Goal: Task Accomplishment & Management: Complete application form

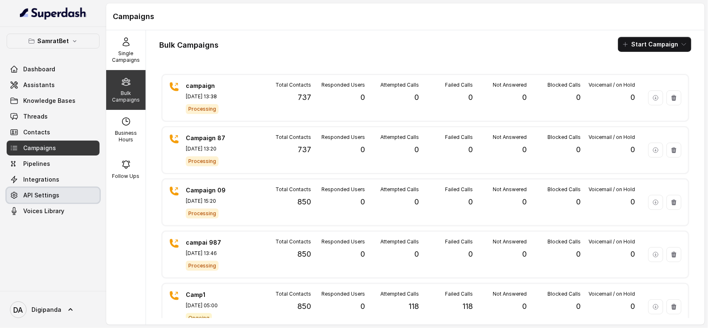
drag, startPoint x: 0, startPoint y: 0, endPoint x: 51, endPoint y: 191, distance: 197.8
click at [51, 191] on span "API Settings" at bounding box center [41, 195] width 36 height 8
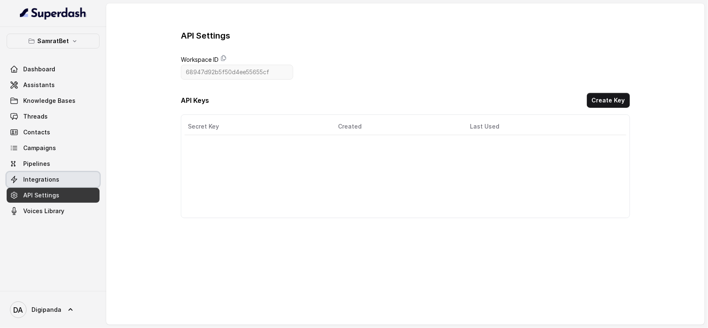
click at [51, 180] on span "Integrations" at bounding box center [41, 179] width 36 height 8
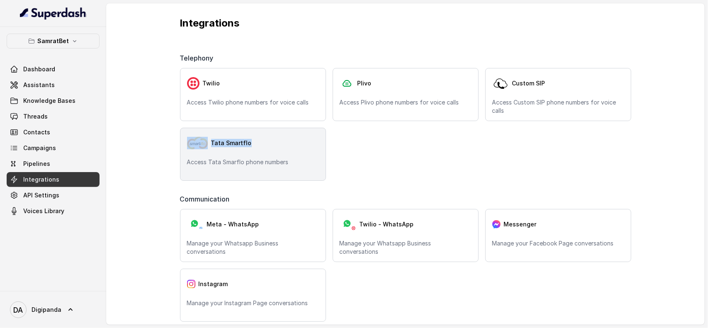
drag, startPoint x: 264, startPoint y: 143, endPoint x: 197, endPoint y: 144, distance: 66.3
click at [197, 144] on div "Tata Smartflo" at bounding box center [253, 143] width 132 height 17
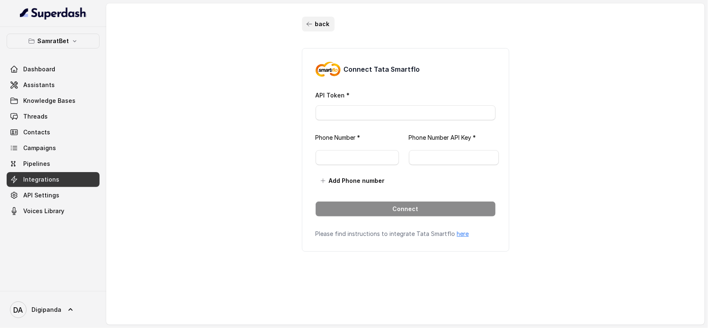
click at [306, 26] on icon "button" at bounding box center [309, 24] width 7 height 7
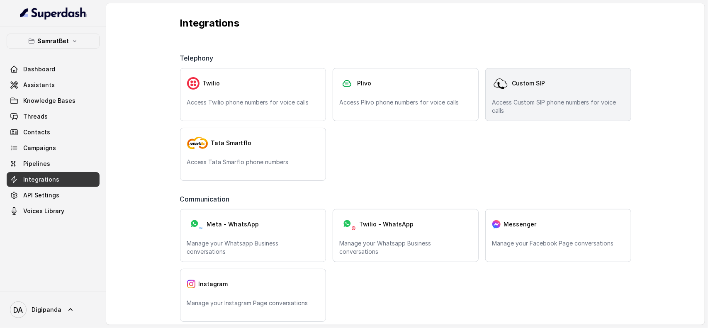
click at [539, 97] on div "Custom SIP Access Custom SIP phone numbers for voice calls" at bounding box center [558, 94] width 146 height 53
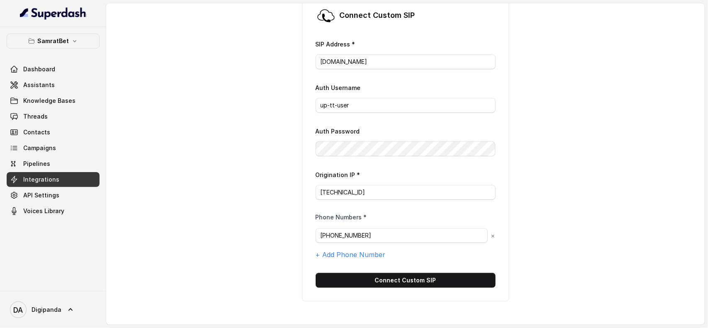
scroll to position [53, 0]
click at [75, 44] on button "SamratBet" at bounding box center [53, 41] width 93 height 15
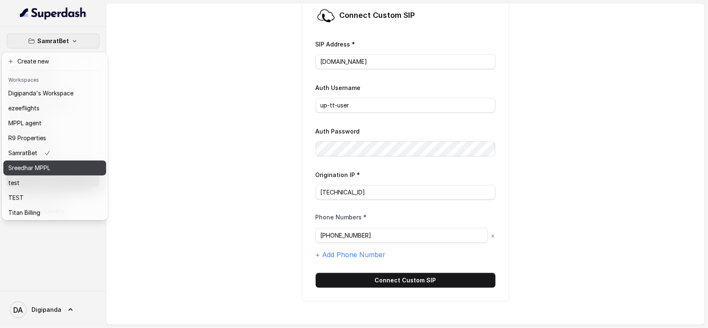
scroll to position [24, 0]
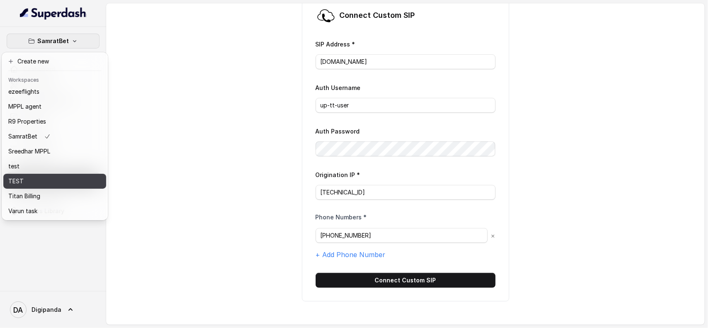
click at [67, 179] on button "TEST" at bounding box center [54, 181] width 103 height 15
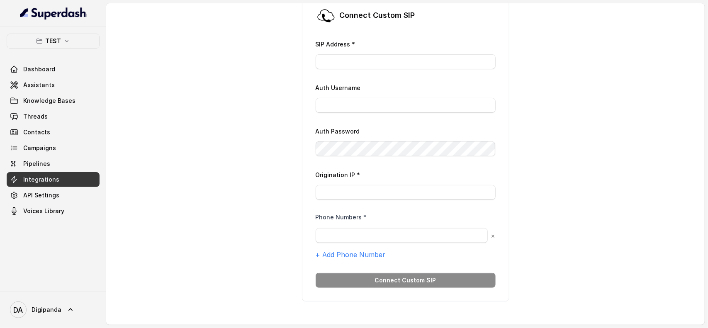
scroll to position [53, 0]
click at [129, 141] on div "back Connect Custom SIP SIP Address * Auth Username Auth Password Origination I…" at bounding box center [405, 158] width 598 height 311
click at [21, 154] on link "Campaigns" at bounding box center [53, 148] width 93 height 15
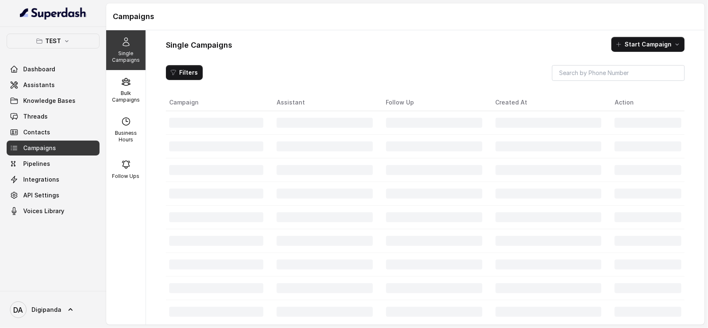
click at [46, 182] on span "Integrations" at bounding box center [41, 179] width 36 height 8
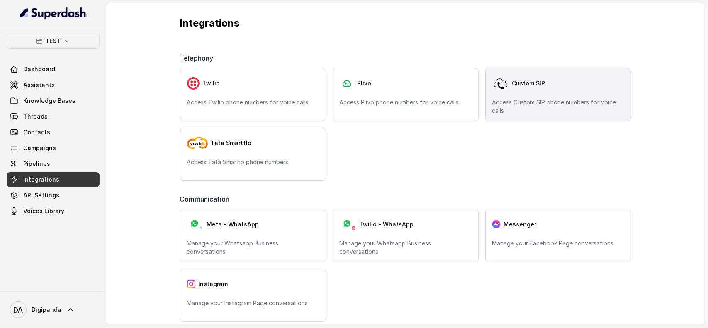
click at [537, 99] on p "Access Custom SIP phone numbers for voice calls" at bounding box center [558, 106] width 132 height 17
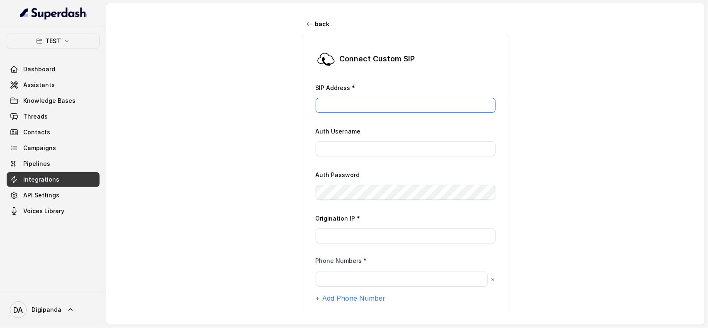
click at [371, 109] on input "SIP Address *" at bounding box center [405, 105] width 180 height 15
click at [622, 129] on div "back Connect Custom SIP SIP Address * Auth Username Auth Password Origination I…" at bounding box center [405, 158] width 598 height 311
click at [345, 105] on input "SIP Address *" at bounding box center [405, 105] width 180 height 15
paste input "0a37de90c1c163a2200ea41f8c1d33ab0f542faaf1ad1468"
type input "0a37de90c1c163a2200ea41f8c1d33ab0f542faaf1ad1468"
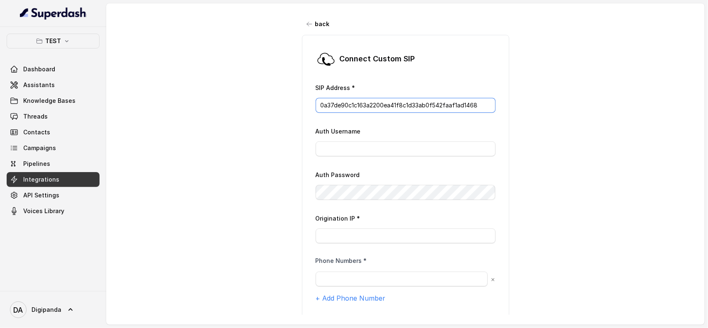
drag, startPoint x: 479, startPoint y: 108, endPoint x: 278, endPoint y: 127, distance: 201.5
click at [278, 127] on div "back Connect Custom SIP SIP Address * 0a37de90c1c163a2200ea41f8c1d33ab0f542faaf…" at bounding box center [405, 158] width 598 height 311
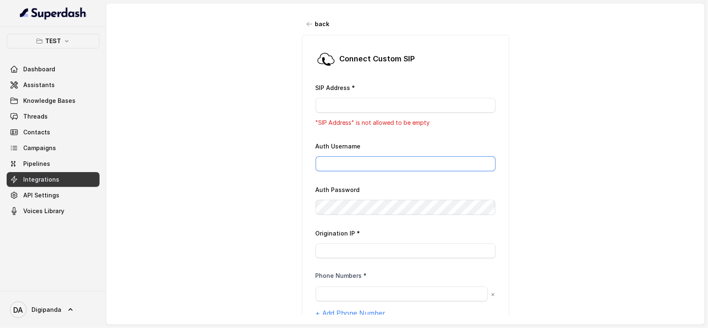
click at [321, 160] on input "Auth Username" at bounding box center [405, 163] width 180 height 15
click at [305, 208] on div "Connect Custom SIP SIP Address * "SIP Address" is not allowed to be empty Auth …" at bounding box center [405, 197] width 207 height 325
click at [357, 104] on input "SIP Address *" at bounding box center [405, 105] width 180 height 15
paste input "6a1bf5fed6ffb8741f87ed37853553feae370e35273bae09"
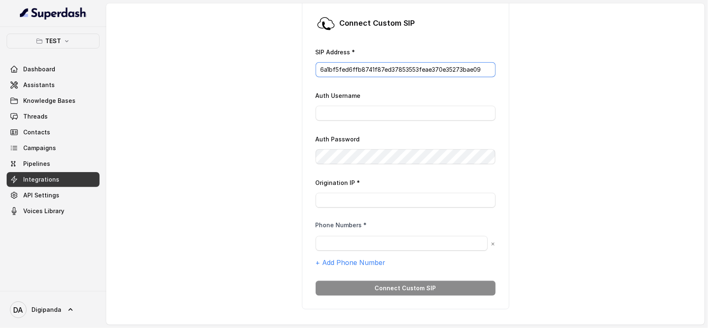
scroll to position [52, 0]
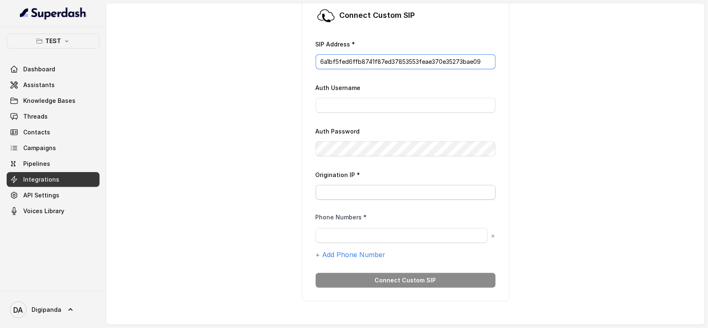
type input "6a1bf5fed6ffb8741f87ed37853553feae370e35273bae09"
click at [372, 191] on input "Origination IP *" at bounding box center [405, 192] width 180 height 15
click at [54, 32] on div "TEST Dashboard Assistants Knowledge Bases Threads Contacts Campaigns Pipelines …" at bounding box center [53, 159] width 106 height 264
click at [58, 46] on p "TEST" at bounding box center [53, 41] width 16 height 10
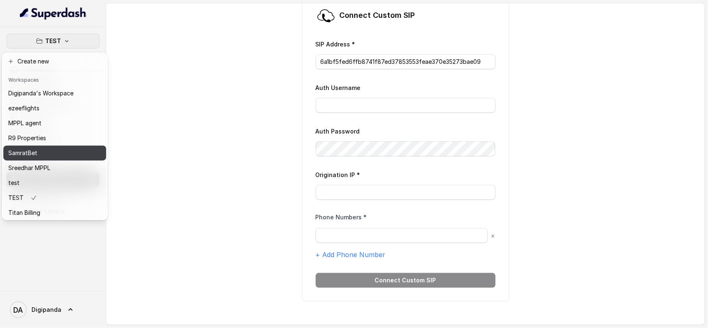
click at [63, 149] on div "SamratBet" at bounding box center [40, 153] width 65 height 10
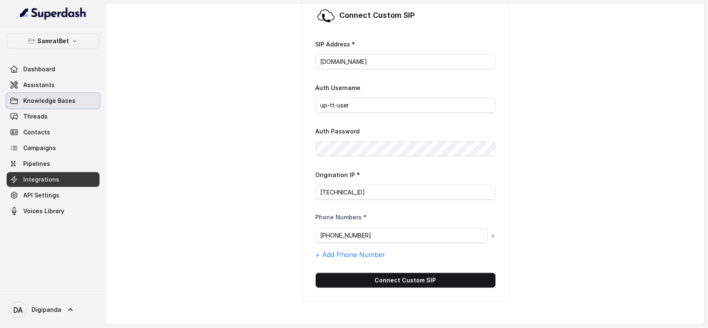
click at [80, 103] on link "Knowledge Bases" at bounding box center [53, 100] width 93 height 15
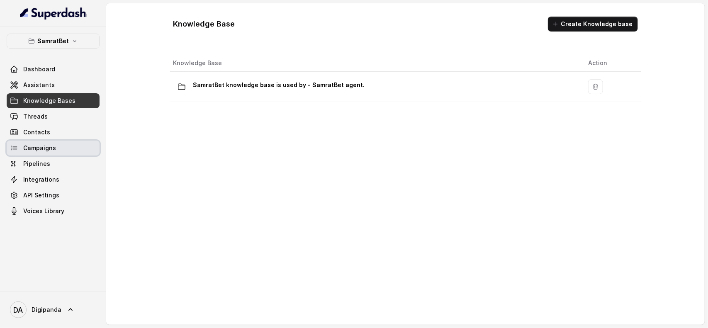
click at [58, 150] on link "Campaigns" at bounding box center [53, 148] width 93 height 15
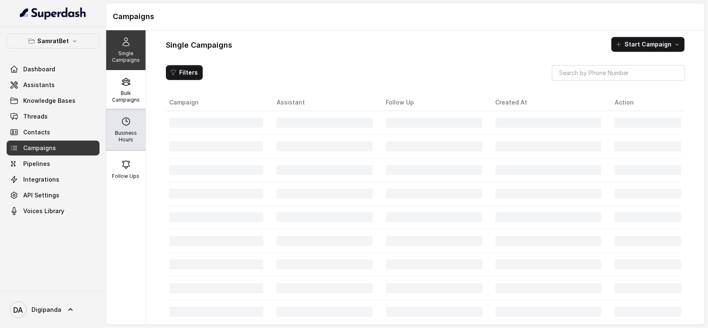
click at [115, 133] on p "Business Hours" at bounding box center [125, 136] width 33 height 13
select select "Asia/Kolkata"
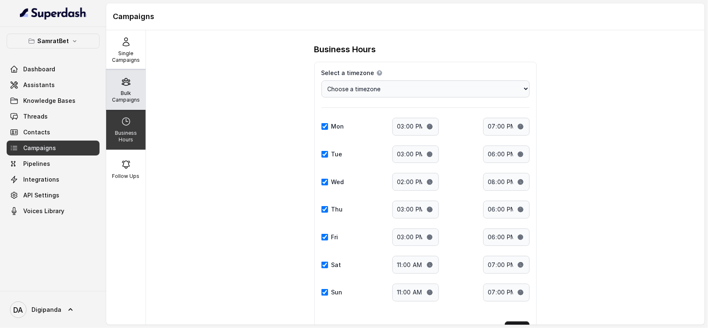
click at [131, 92] on p "Bulk Campaigns" at bounding box center [125, 96] width 33 height 13
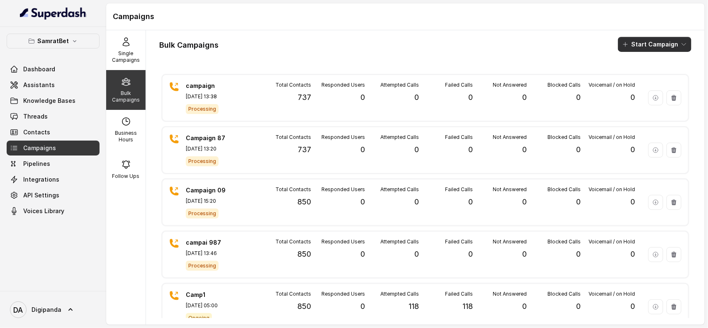
click at [631, 41] on button "Start Campaign" at bounding box center [654, 44] width 73 height 15
click at [645, 77] on div "Call" at bounding box center [635, 77] width 40 height 8
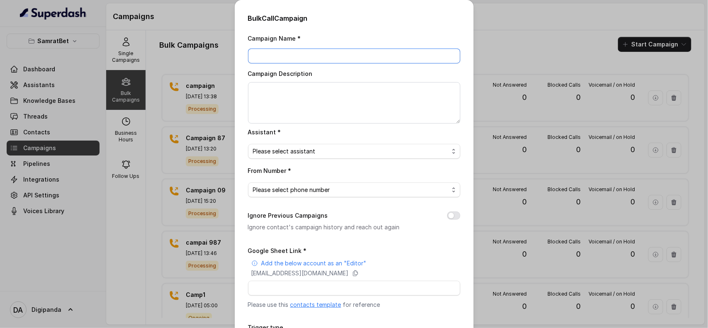
click at [296, 59] on input "Campaign Name *" at bounding box center [354, 56] width 212 height 15
type input "sa"
click at [313, 148] on span "Please select assistant" at bounding box center [351, 151] width 196 height 10
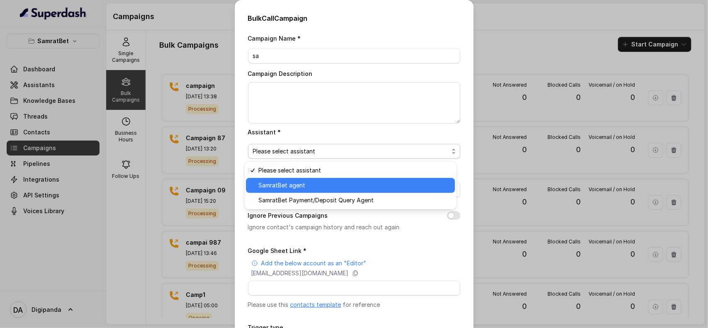
click at [318, 182] on span "SamratBet agent" at bounding box center [354, 185] width 192 height 10
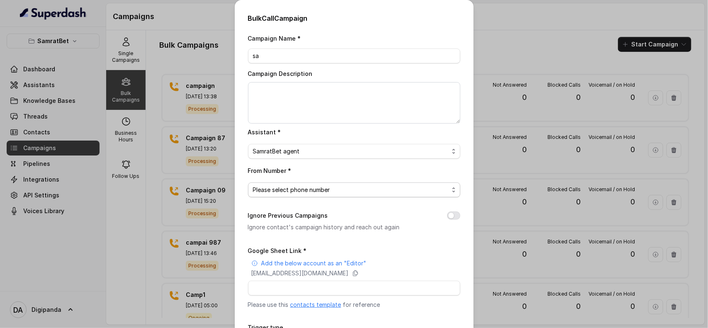
click at [318, 194] on span "Please select phone number" at bounding box center [351, 190] width 196 height 10
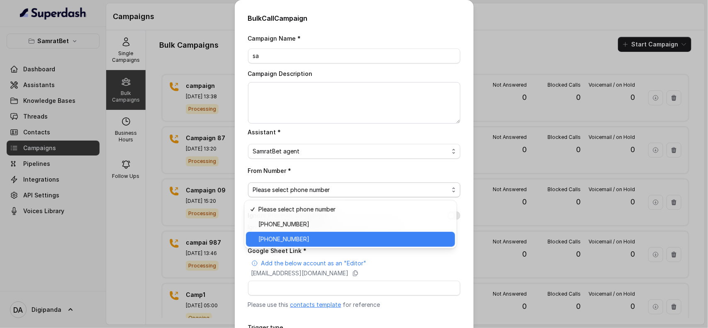
click at [309, 235] on span "[PHONE_NUMBER]" at bounding box center [354, 239] width 192 height 10
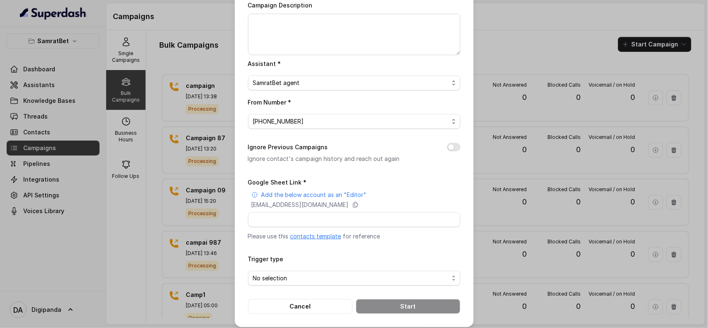
scroll to position [75, 0]
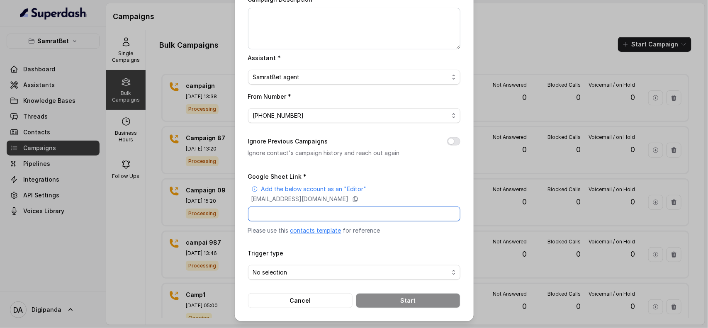
click at [311, 214] on input "Google Sheet Link *" at bounding box center [354, 213] width 212 height 15
paste input "https://docs.google.com/spreadsheets/d/1yup4BmkGMyNQTEBHjXks0CKLhkKUbq8d0w3Q8Fw…"
type input "https://docs.google.com/spreadsheets/d/1yup4BmkGMyNQTEBHjXks0CKLhkKUbq8d0w3Q8Fw…"
click at [357, 199] on icon at bounding box center [355, 199] width 5 height 5
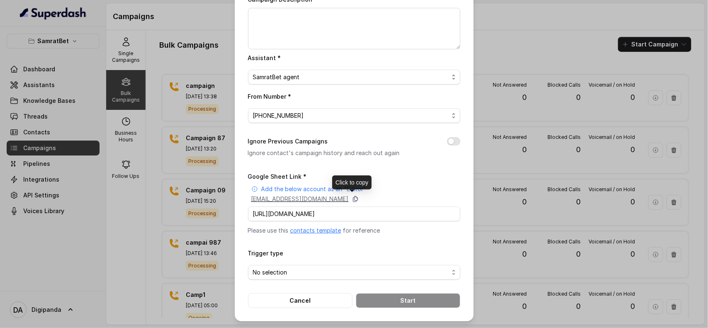
scroll to position [0, 0]
click at [342, 267] on span "No selection" at bounding box center [351, 272] width 196 height 10
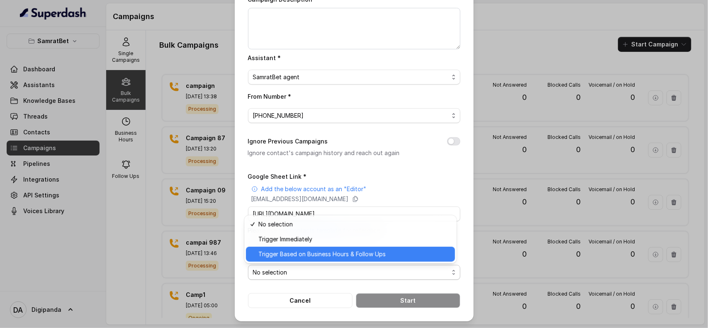
click at [336, 257] on span "Trigger Based on Business Hours & Follow Ups" at bounding box center [354, 254] width 192 height 10
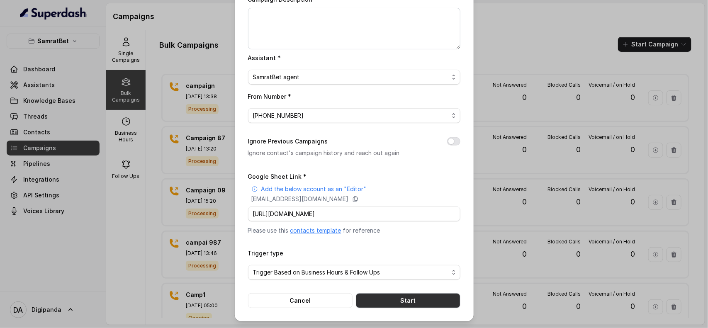
click at [383, 299] on button "Start" at bounding box center [408, 300] width 104 height 15
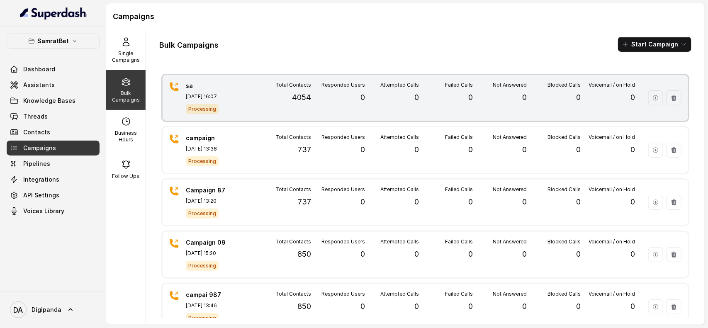
click at [365, 104] on div "Attempted Calls 0" at bounding box center [392, 98] width 54 height 32
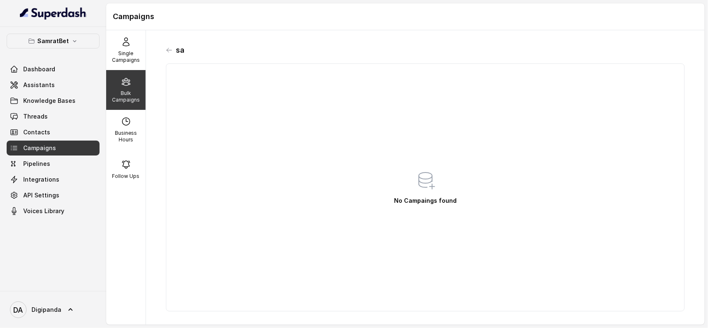
click at [173, 49] on div "sa" at bounding box center [425, 50] width 519 height 13
click at [166, 44] on div "sa" at bounding box center [425, 50] width 519 height 13
click at [169, 46] on div "sa" at bounding box center [425, 50] width 519 height 13
click at [169, 54] on div "sa" at bounding box center [425, 50] width 519 height 13
click at [167, 48] on icon at bounding box center [169, 50] width 7 height 7
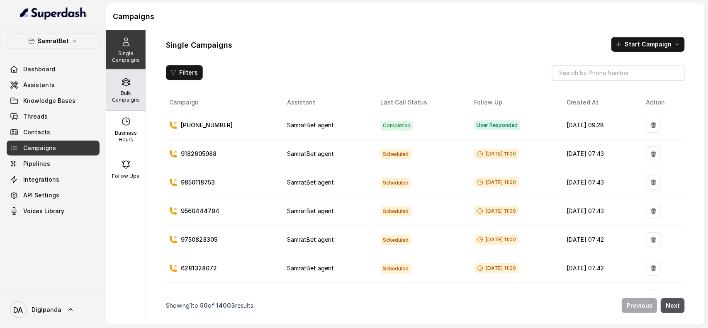
click at [121, 80] on icon at bounding box center [126, 82] width 10 height 10
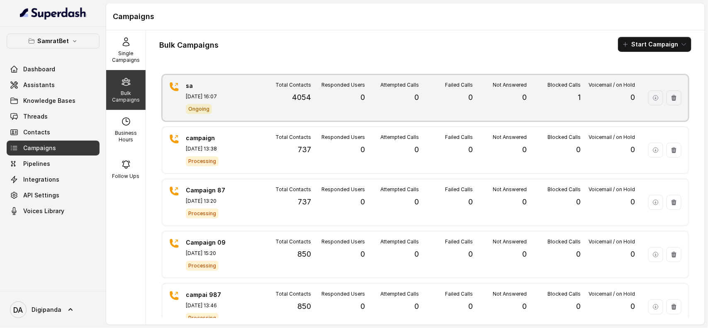
click at [308, 100] on p "4054" at bounding box center [301, 98] width 19 height 12
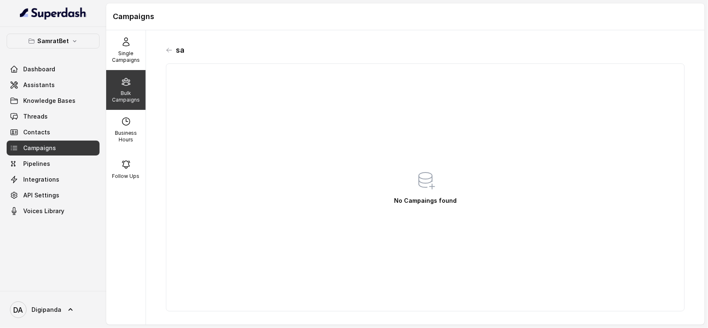
click at [175, 49] on div "sa" at bounding box center [425, 50] width 519 height 13
click at [170, 49] on icon at bounding box center [169, 50] width 7 height 7
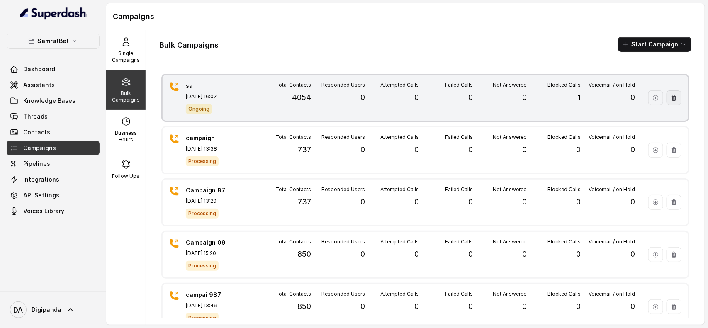
click at [670, 97] on icon "button" at bounding box center [673, 98] width 7 height 7
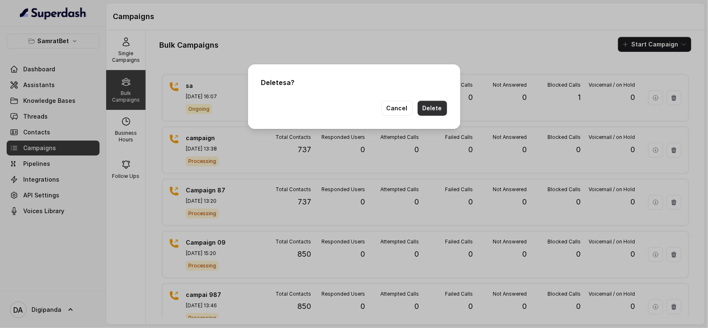
click at [431, 108] on button "Delete" at bounding box center [431, 108] width 29 height 15
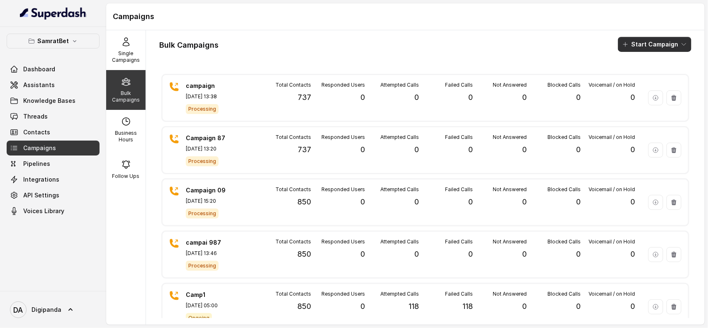
click at [641, 40] on button "Start Campaign" at bounding box center [654, 44] width 73 height 15
click at [631, 69] on button "Sms" at bounding box center [648, 63] width 76 height 13
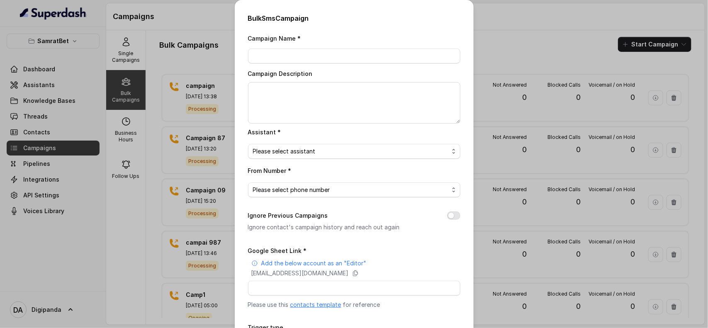
click at [633, 46] on div "Bulk Sms Campaign Campaign Name * Campaign Description Assistant * Please selec…" at bounding box center [354, 164] width 708 height 328
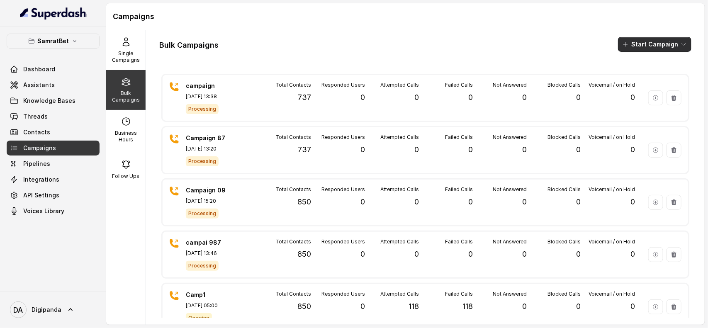
click at [633, 46] on button "Start Campaign" at bounding box center [654, 44] width 73 height 15
click at [631, 69] on button "Sms" at bounding box center [648, 63] width 76 height 13
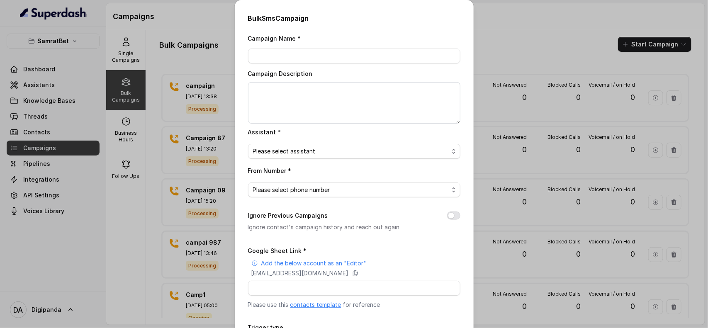
click at [633, 44] on div "Bulk Sms Campaign Campaign Name * Campaign Description Assistant * Please selec…" at bounding box center [354, 164] width 708 height 328
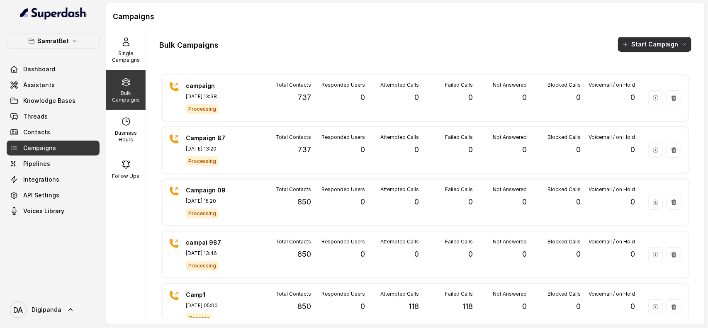
click at [633, 44] on button "Start Campaign" at bounding box center [654, 44] width 73 height 15
click at [634, 73] on p "Call" at bounding box center [632, 77] width 10 height 8
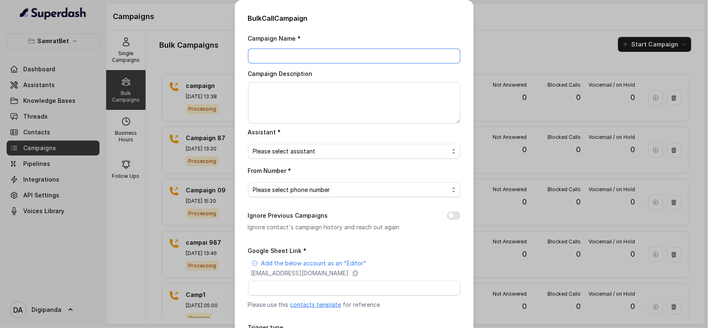
click at [365, 54] on input "Campaign Name *" at bounding box center [354, 56] width 212 height 15
type input "qw"
click at [307, 150] on span "Please select assistant" at bounding box center [351, 151] width 196 height 10
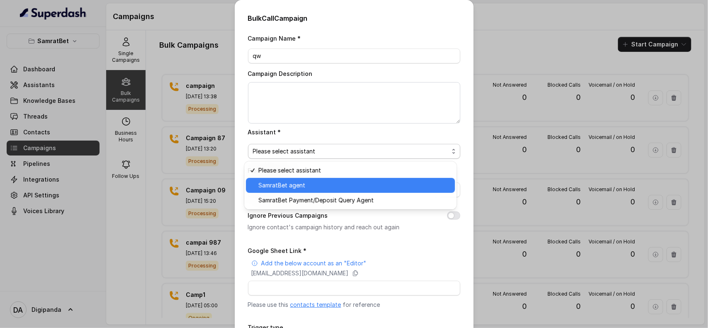
click at [309, 186] on span "SamratBet agent" at bounding box center [354, 185] width 192 height 10
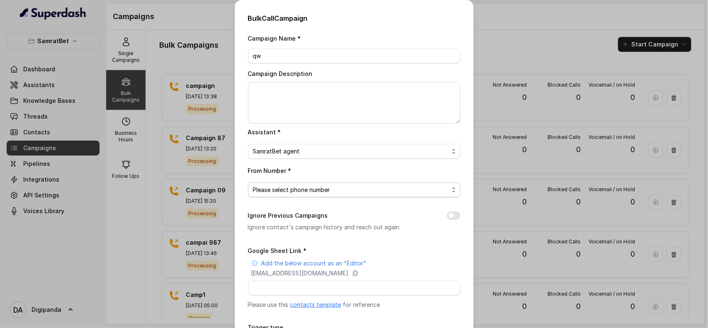
click at [311, 188] on span "Please select phone number" at bounding box center [351, 190] width 196 height 10
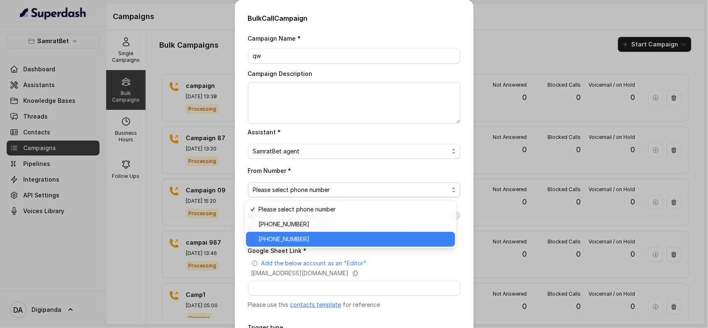
click at [313, 241] on span "[PHONE_NUMBER]" at bounding box center [354, 239] width 192 height 10
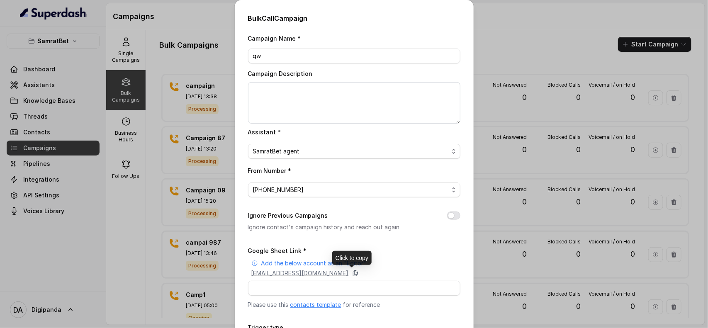
click at [357, 272] on icon at bounding box center [355, 273] width 5 height 5
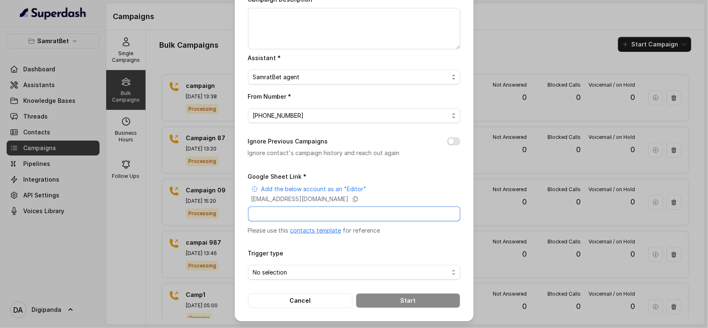
click at [322, 215] on input "Google Sheet Link *" at bounding box center [354, 213] width 212 height 15
paste input "https://docs.google.com/spreadsheets/d/1STrgUqqf0d43R9utVr00Lf0OhtUj53MzaMpLUMb…"
type input "https://docs.google.com/spreadsheets/d/1STrgUqqf0d43R9utVr00Lf0OhtUj53MzaMpLUMb…"
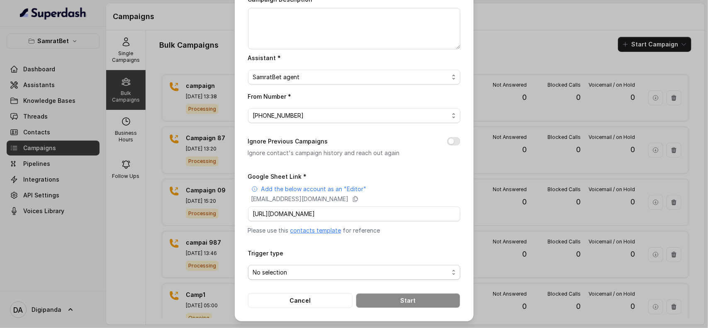
click at [376, 270] on span "No selection" at bounding box center [351, 272] width 196 height 10
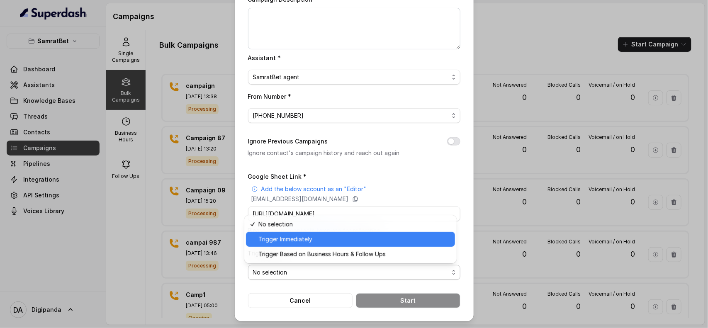
click at [291, 243] on span "Trigger Immediately" at bounding box center [354, 239] width 192 height 10
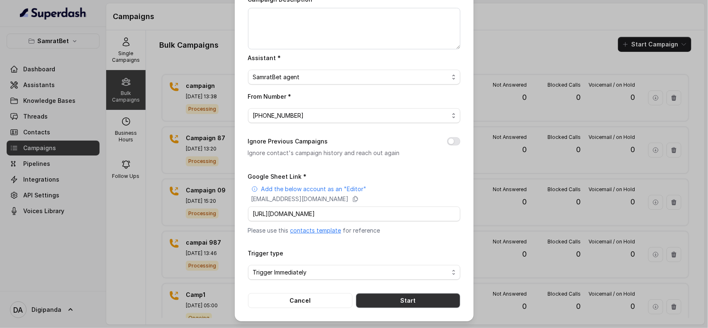
click at [398, 302] on button "Start" at bounding box center [408, 300] width 104 height 15
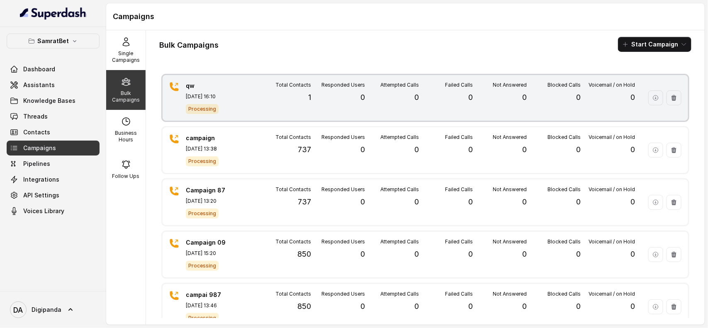
click at [508, 89] on div "Not Answered 0" at bounding box center [500, 98] width 54 height 32
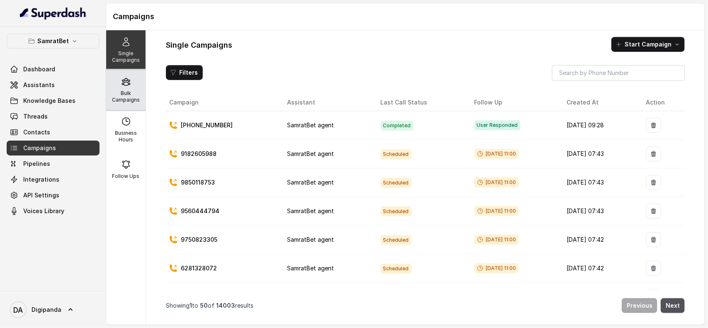
click at [125, 83] on icon at bounding box center [126, 82] width 10 height 10
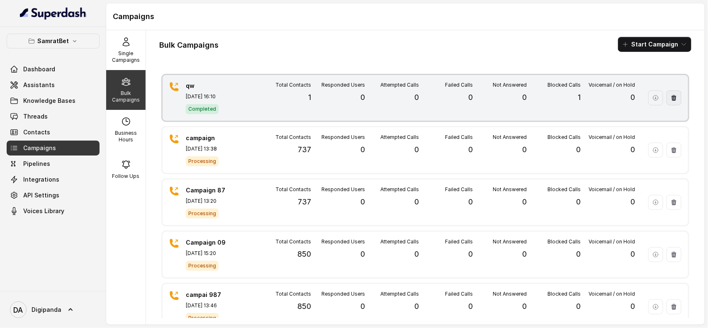
click at [670, 99] on icon "button" at bounding box center [673, 98] width 7 height 7
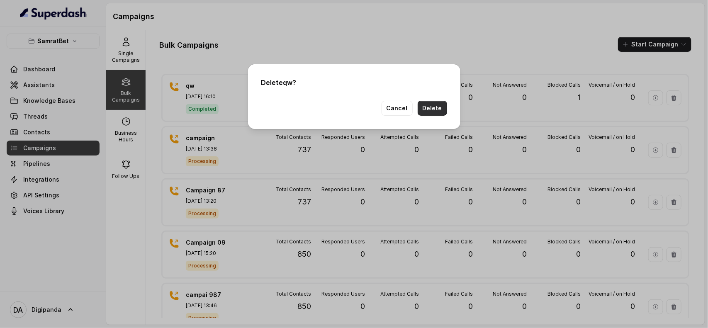
click at [442, 107] on button "Delete" at bounding box center [431, 108] width 29 height 15
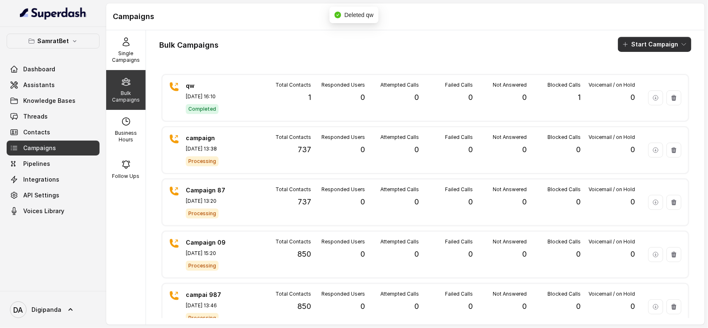
click at [639, 41] on button "Start Campaign" at bounding box center [654, 44] width 73 height 15
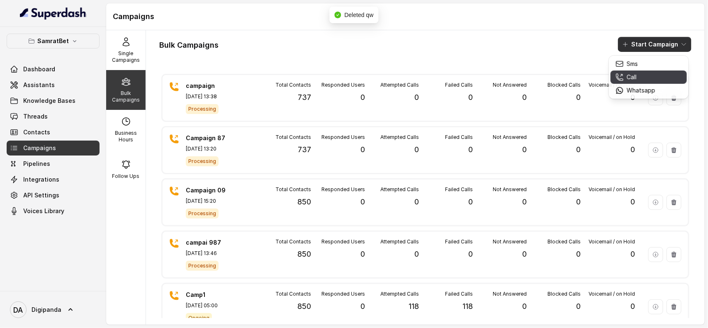
click at [655, 80] on button "Call" at bounding box center [648, 76] width 76 height 13
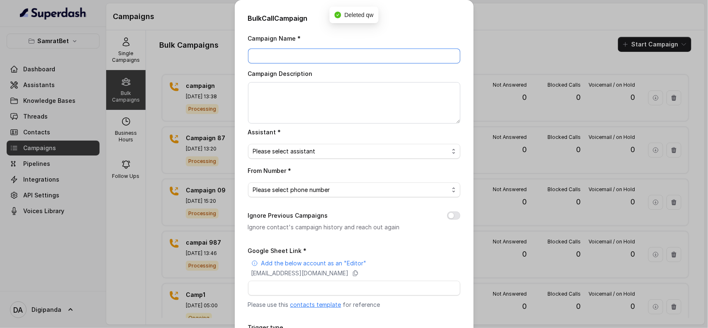
click at [290, 62] on input "Campaign Name *" at bounding box center [354, 56] width 212 height 15
type input "Test"
click at [301, 145] on span "Please select assistant" at bounding box center [354, 151] width 212 height 15
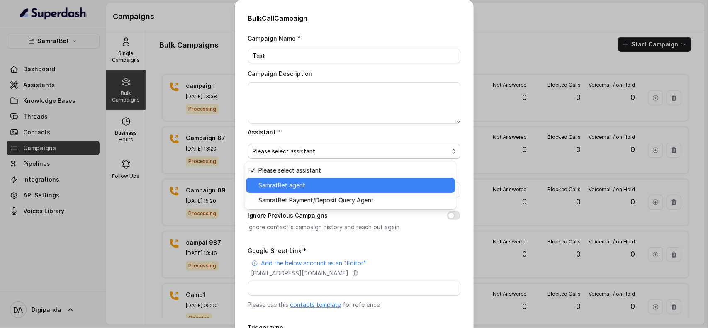
click at [308, 190] on div "SamratBet agent" at bounding box center [350, 185] width 209 height 15
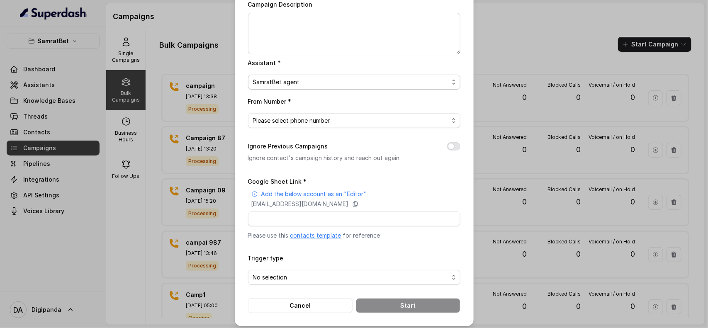
scroll to position [75, 0]
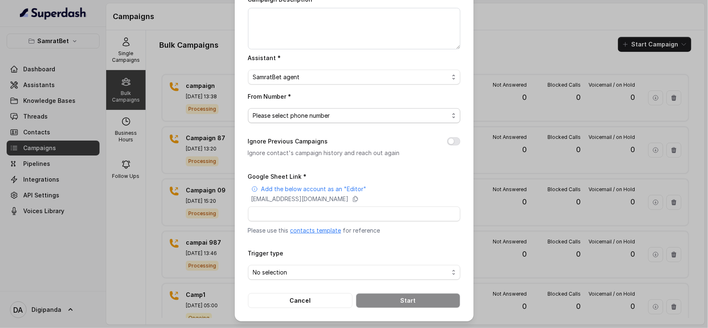
click at [334, 119] on span "Please select phone number" at bounding box center [351, 116] width 196 height 10
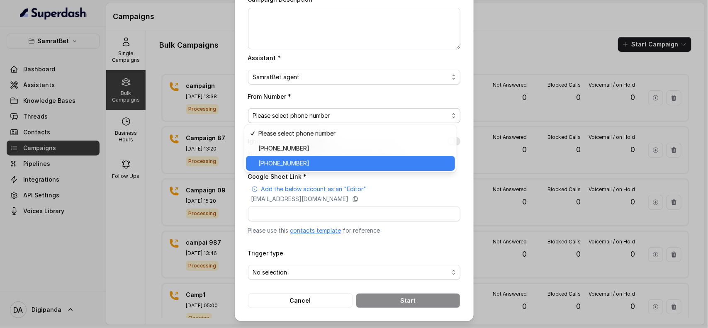
click at [327, 168] on div "[PHONE_NUMBER]" at bounding box center [350, 163] width 209 height 15
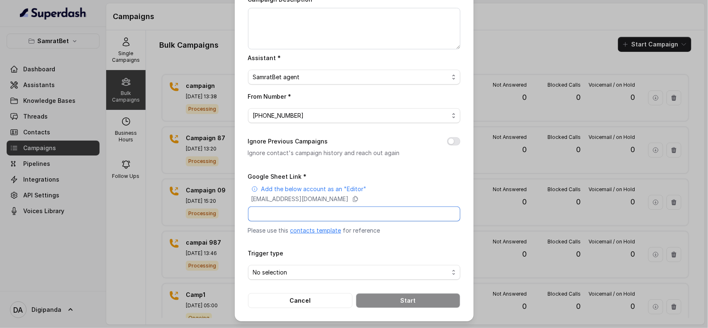
click at [325, 213] on input "Google Sheet Link *" at bounding box center [354, 213] width 212 height 15
paste input "https://docs.google.com/spreadsheets/d/1STrgUqqf0d43R9utVr00Lf0OhtUj53MzaMpLUMb…"
type input "https://docs.google.com/spreadsheets/d/1STrgUqqf0d43R9utVr00Lf0OhtUj53MzaMpLUMb…"
click at [332, 272] on span "No selection" at bounding box center [351, 272] width 196 height 10
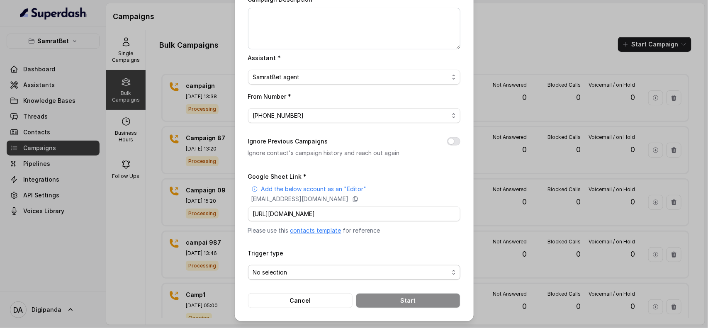
scroll to position [0, 0]
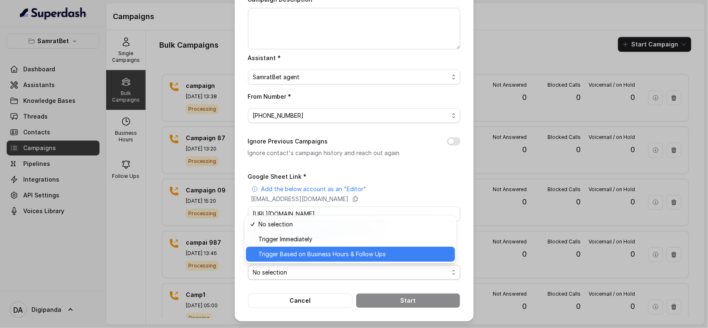
click at [332, 256] on span "Trigger Based on Business Hours & Follow Ups" at bounding box center [354, 254] width 192 height 10
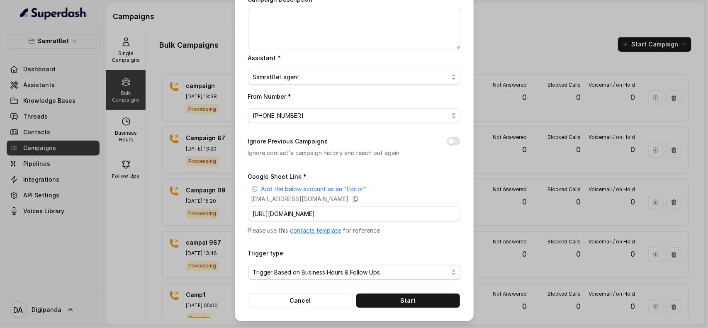
click at [408, 278] on span "Trigger Based on Business Hours & Follow Ups" at bounding box center [354, 272] width 212 height 15
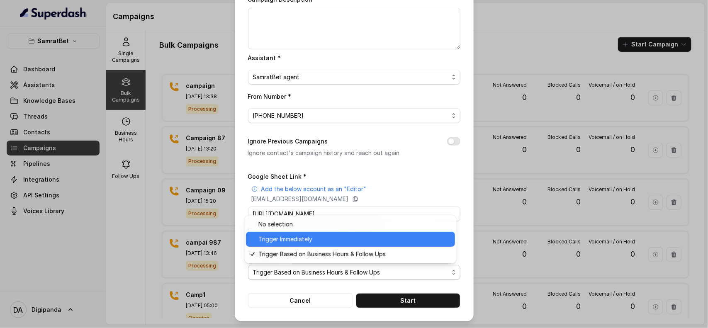
click at [366, 238] on span "Trigger Immediately" at bounding box center [354, 239] width 192 height 10
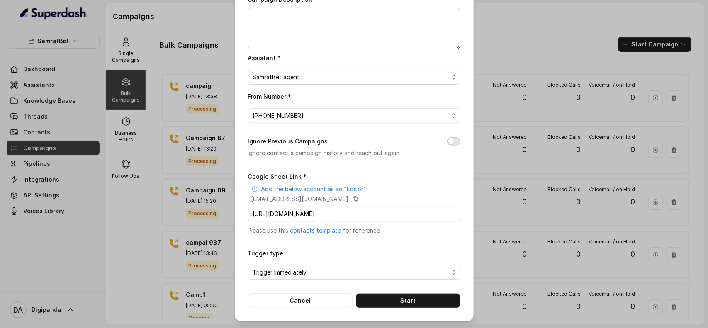
click at [448, 142] on button "Ignore Previous Campaigns" at bounding box center [453, 141] width 13 height 8
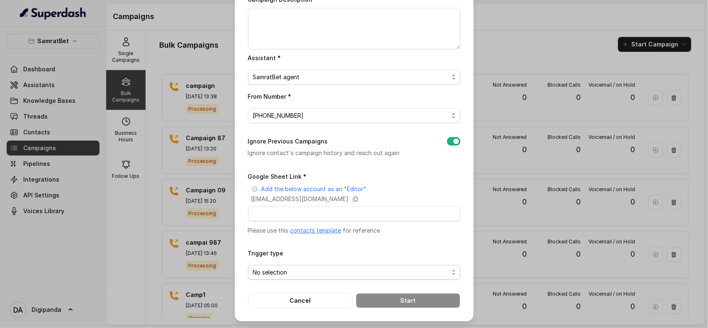
click at [415, 274] on span "No selection" at bounding box center [351, 272] width 196 height 10
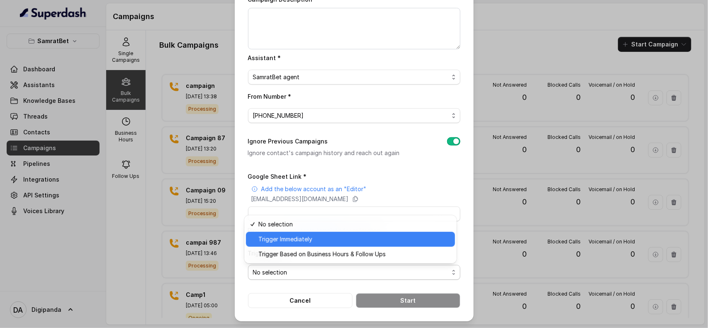
click at [364, 237] on span "Trigger Immediately" at bounding box center [354, 239] width 192 height 10
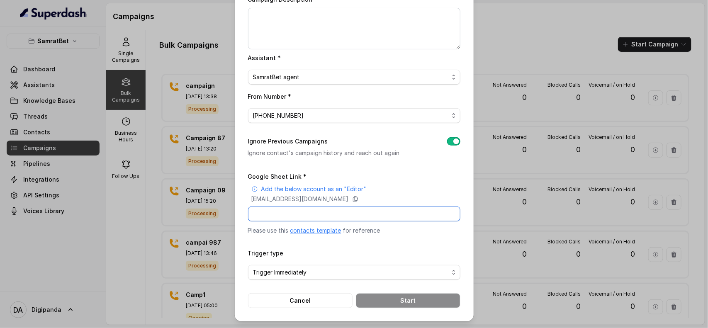
click at [364, 216] on input "Google Sheet Link *" at bounding box center [354, 213] width 212 height 15
paste input "https://docs.google.com/spreadsheets/d/1STrgUqqf0d43R9utVr00Lf0OhtUj53MzaMpLUMb…"
type input "https://docs.google.com/spreadsheets/d/1STrgUqqf0d43R9utVr00Lf0OhtUj53MzaMpLUMb…"
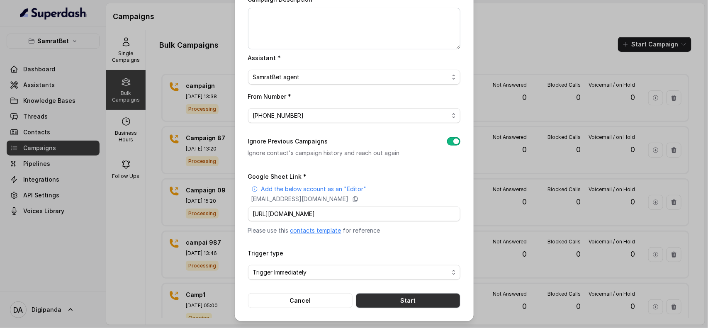
click at [393, 305] on button "Start" at bounding box center [408, 300] width 104 height 15
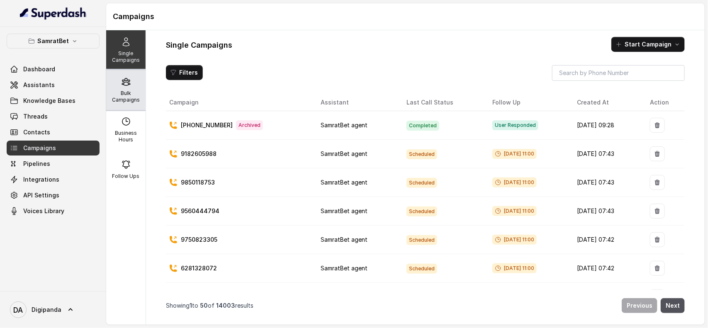
click at [122, 95] on p "Bulk Campaigns" at bounding box center [125, 96] width 33 height 13
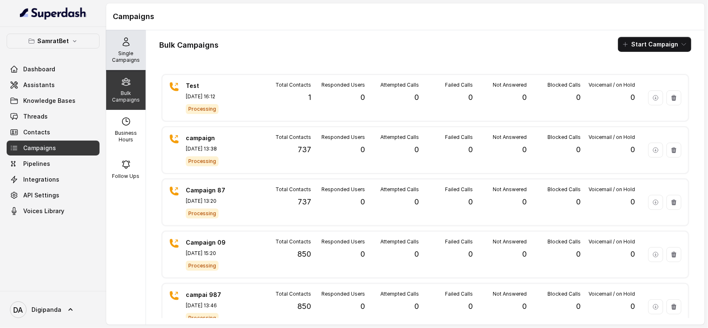
click at [121, 51] on p "Single Campaigns" at bounding box center [125, 56] width 33 height 13
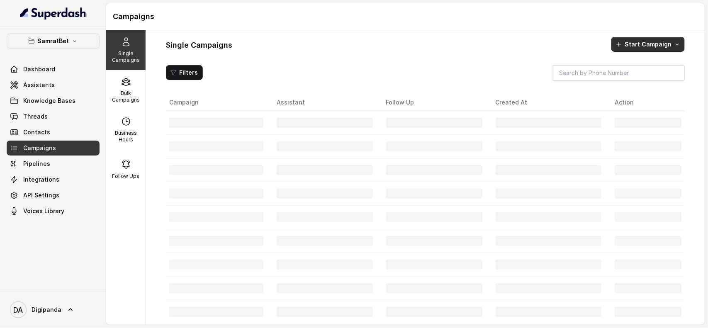
click at [633, 44] on button "Start Campaign" at bounding box center [647, 44] width 73 height 15
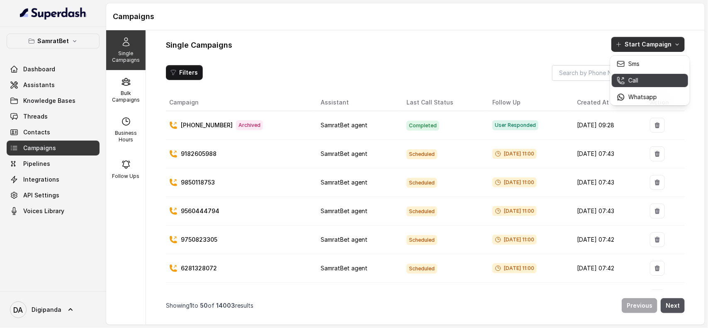
click at [645, 78] on div "Call" at bounding box center [636, 80] width 40 height 8
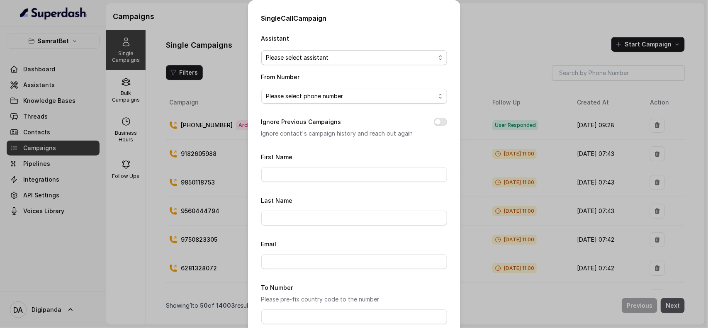
click at [336, 53] on span "Please select assistant" at bounding box center [350, 58] width 169 height 10
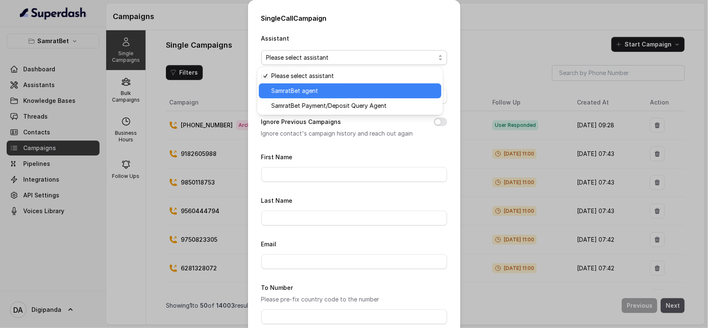
click at [340, 88] on span "SamratBet agent" at bounding box center [353, 91] width 165 height 10
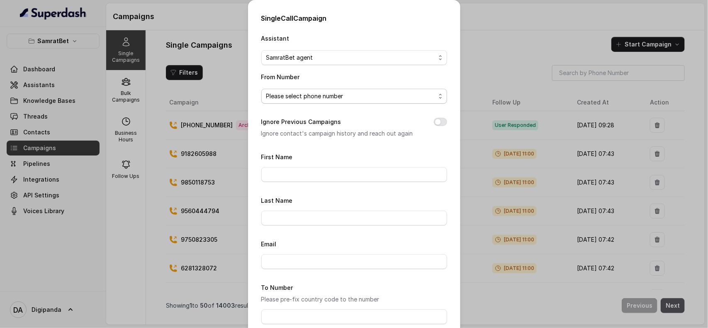
click at [342, 99] on span "Please select phone number" at bounding box center [350, 96] width 169 height 10
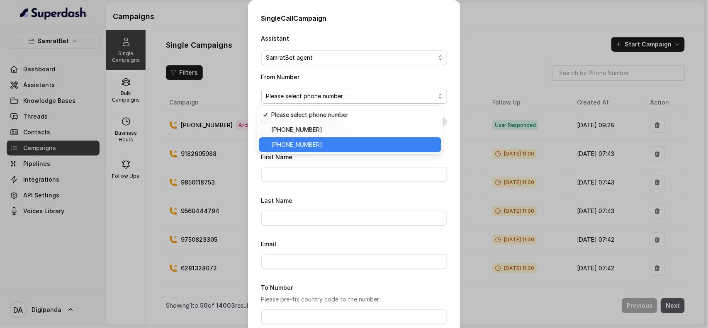
click at [342, 142] on span "[PHONE_NUMBER]" at bounding box center [353, 145] width 165 height 10
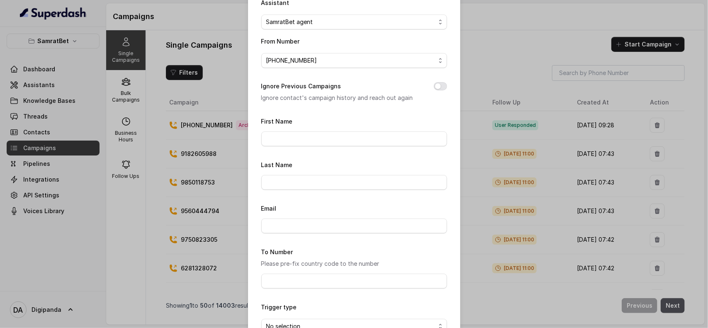
scroll to position [52, 0]
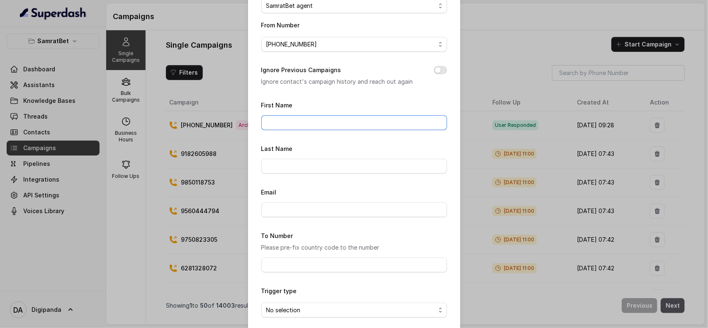
click at [338, 119] on input "First Name" at bounding box center [354, 122] width 186 height 15
type input "Naveen"
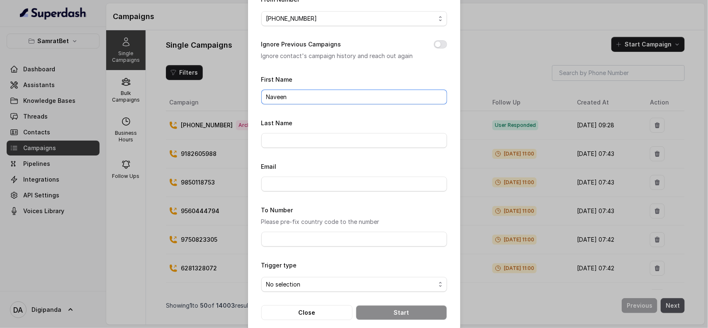
scroll to position [92, 0]
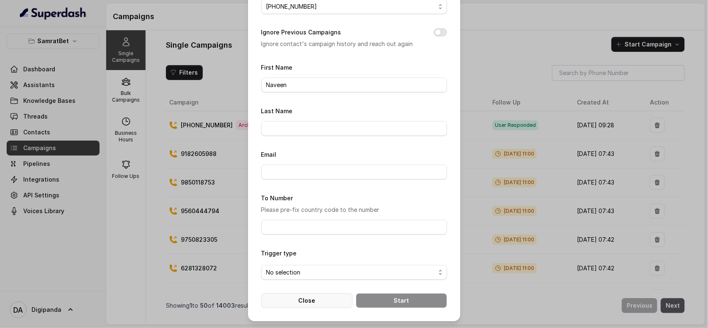
click at [289, 298] on button "Close" at bounding box center [306, 300] width 91 height 15
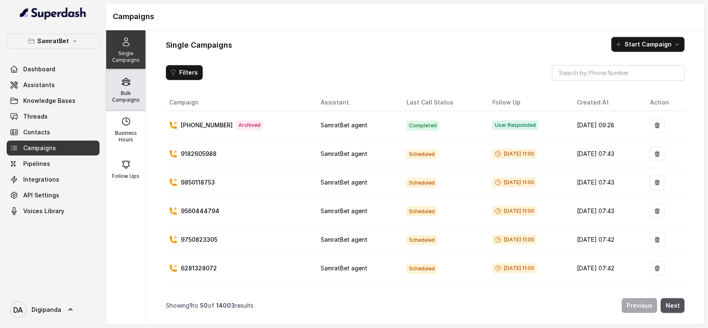
click at [137, 89] on div "Bulk Campaigns" at bounding box center [125, 90] width 39 height 40
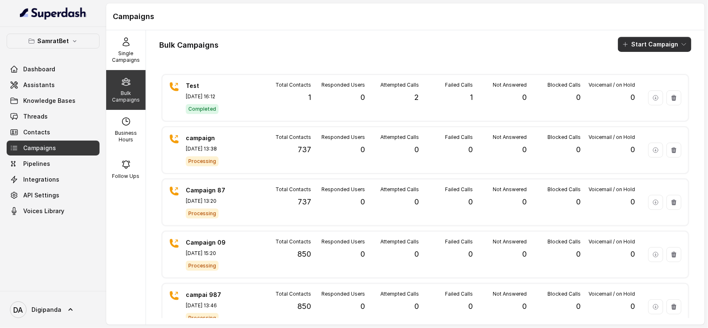
click at [643, 43] on button "Start Campaign" at bounding box center [654, 44] width 73 height 15
click at [631, 78] on p "Call" at bounding box center [632, 77] width 10 height 8
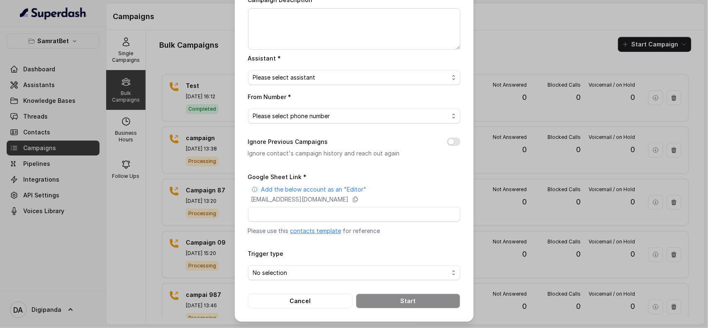
scroll to position [75, 0]
click at [597, 17] on div "Bulk Call Campaign Campaign Name * Campaign Description Assistant * Please sele…" at bounding box center [354, 164] width 708 height 328
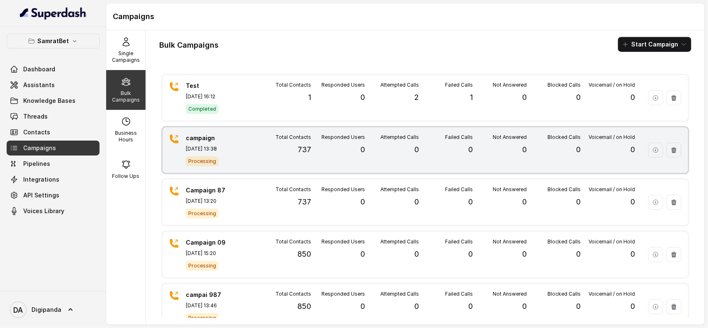
click at [299, 167] on div "campaign [DATE] 13:38 Processing Total Contacts 737 Responded Users 0 Attempted…" at bounding box center [425, 150] width 525 height 46
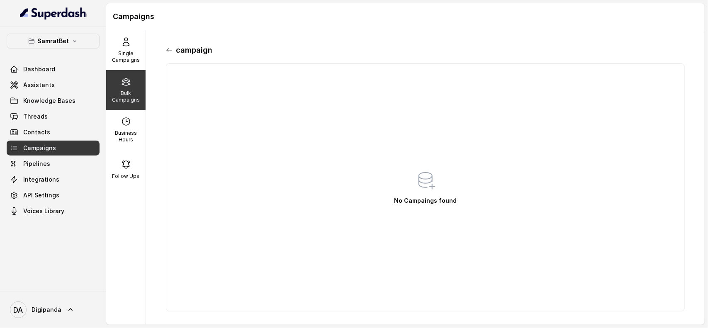
click at [167, 49] on icon at bounding box center [169, 50] width 7 height 7
